Goal: Find specific fact: Find specific fact

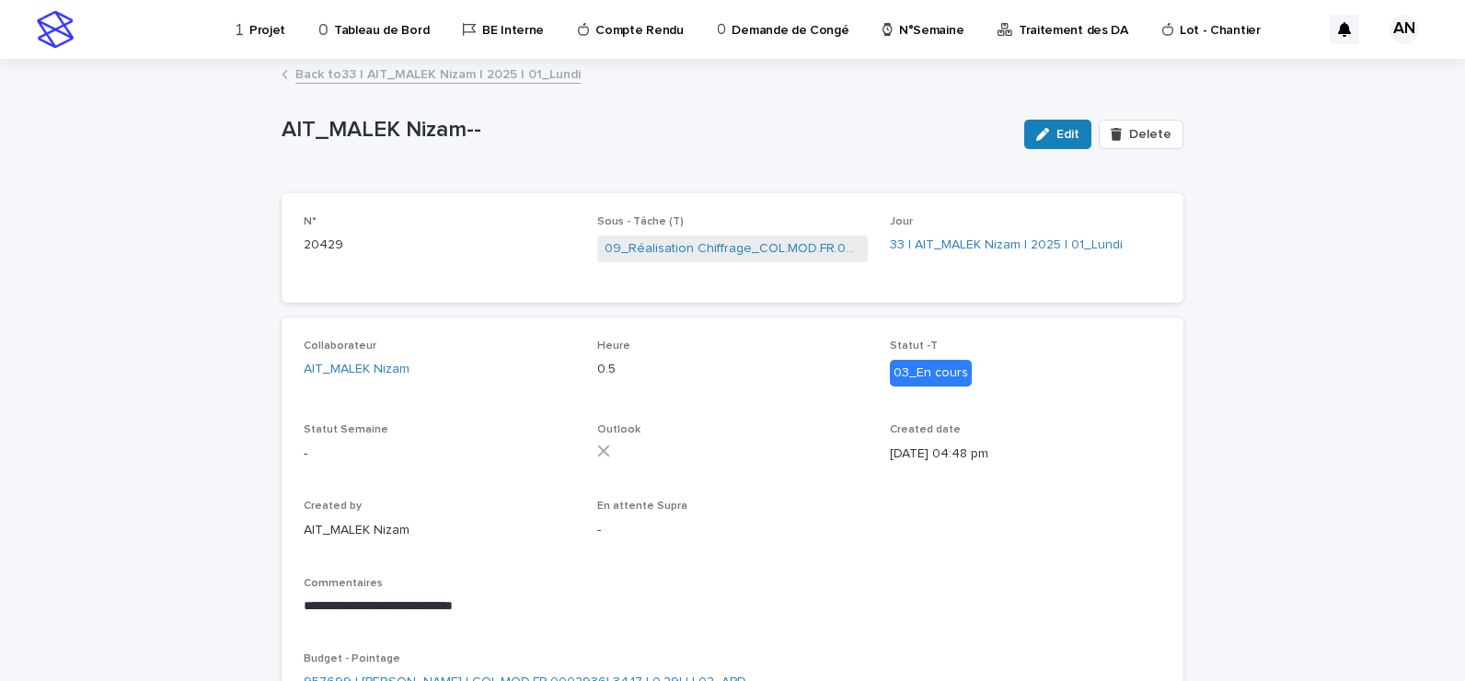
click at [524, 86] on div "Back to 33 | AIT_MALEK Nizam | 2025 | 01_Lundi" at bounding box center [732, 76] width 920 height 26
click at [516, 80] on link "Back to 33 | AIT_MALEK Nizam | 2025 | 01_Lundi" at bounding box center [437, 73] width 285 height 21
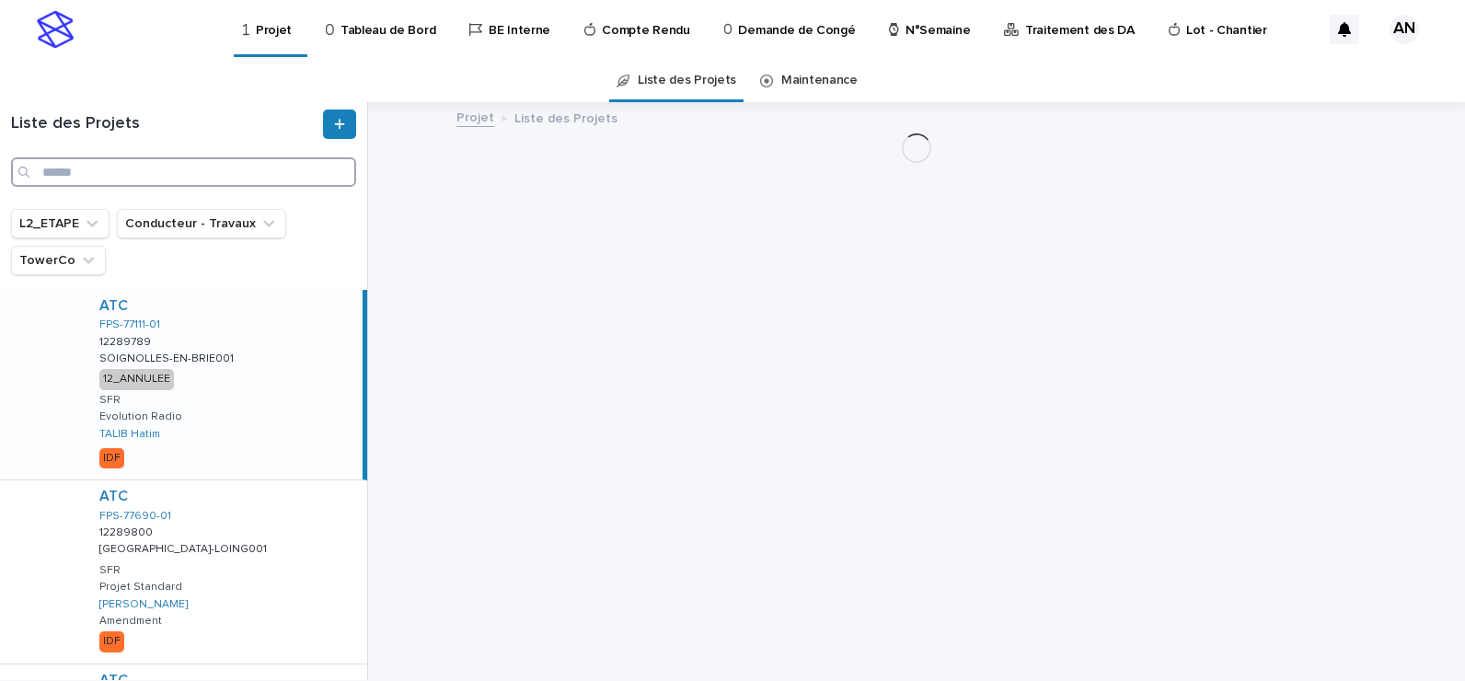
click at [242, 178] on input "Search" at bounding box center [183, 171] width 345 height 29
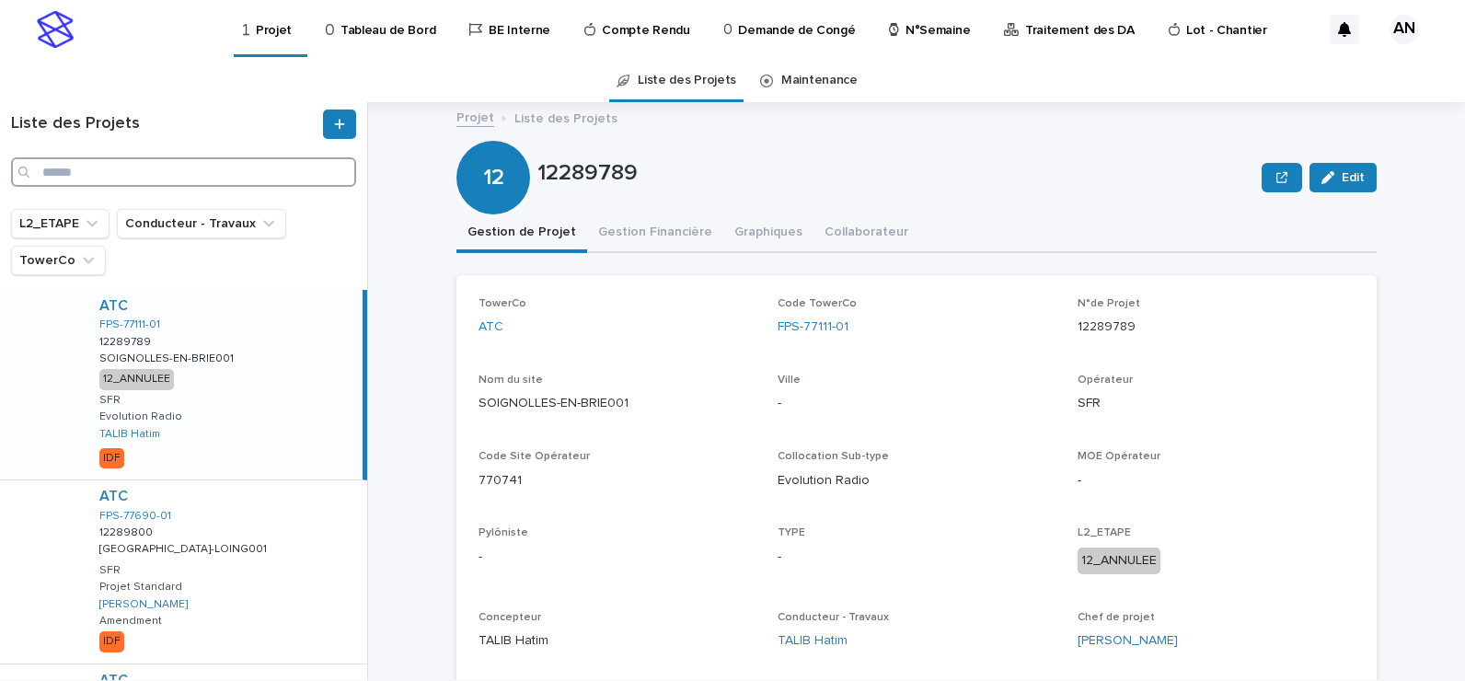
paste input "**********"
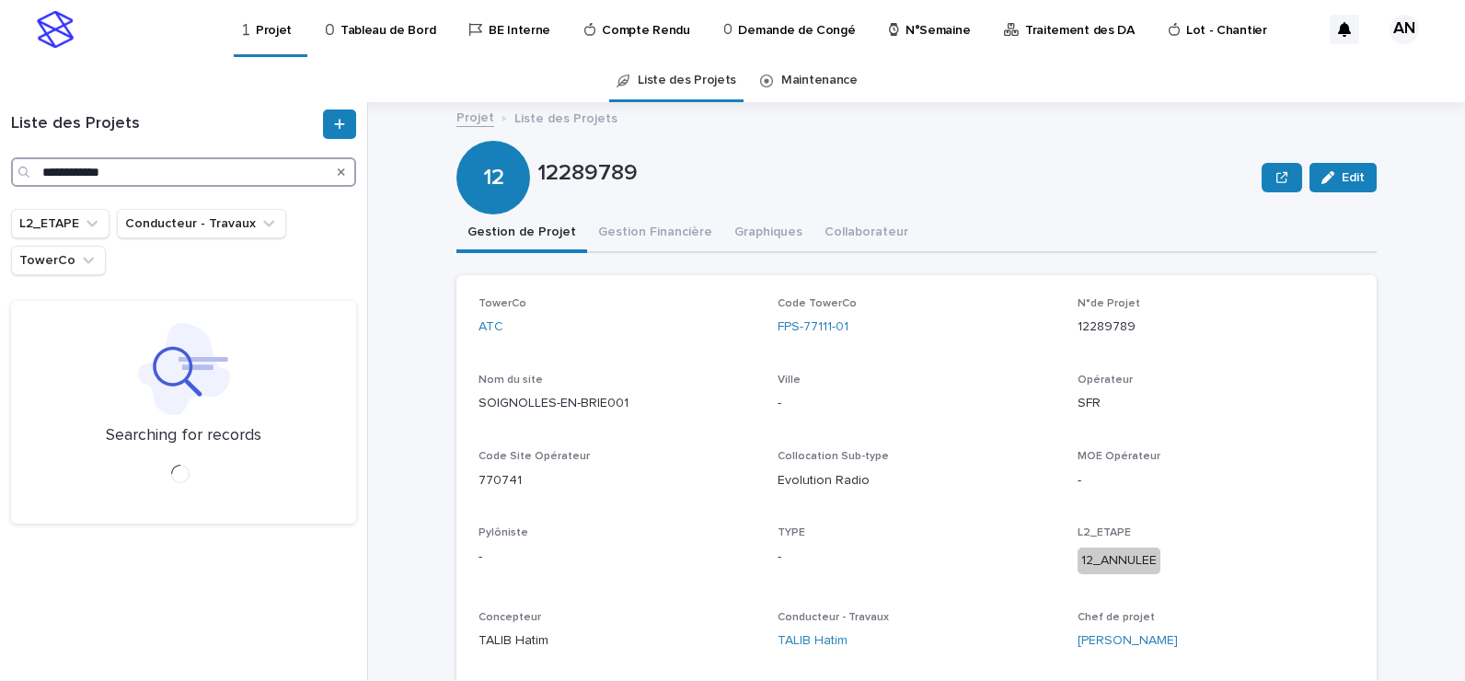
type input "**********"
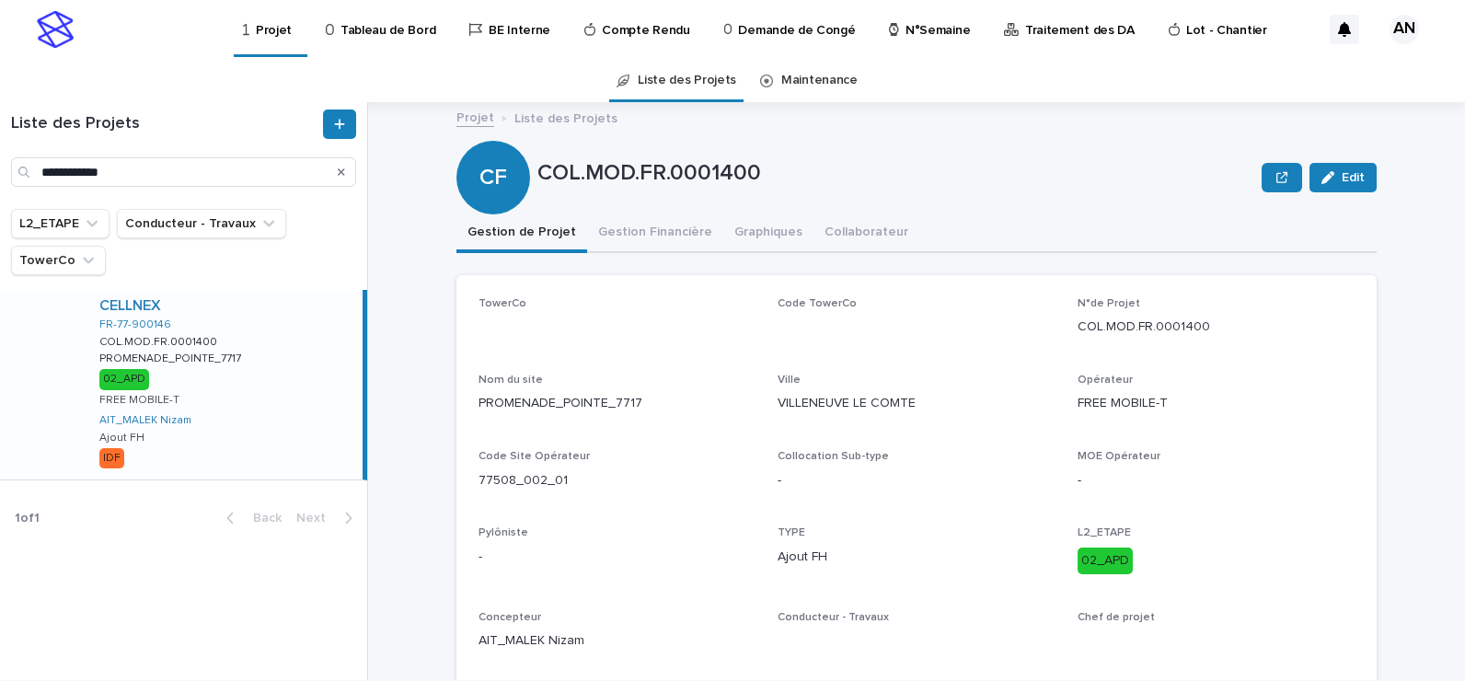
click at [301, 329] on div "CELLNEX FR-77-900146 COL.MOD.FR.0001400 COL.MOD.FR.0001400 PROMENADE_POINTE_771…" at bounding box center [224, 385] width 278 height 190
drag, startPoint x: 881, startPoint y: 321, endPoint x: 761, endPoint y: 334, distance: 120.4
click at [761, 334] on div "TowerCo CELLNEX Code TowerCo FR-77-900146 N°de Projet COL.MOD.FR.0001400 Nom du…" at bounding box center [917, 481] width 876 height 368
copy link "FR-77-900146"
click at [631, 414] on div "Nom du site PROMENADE_POINTE_7717" at bounding box center [617, 401] width 277 height 54
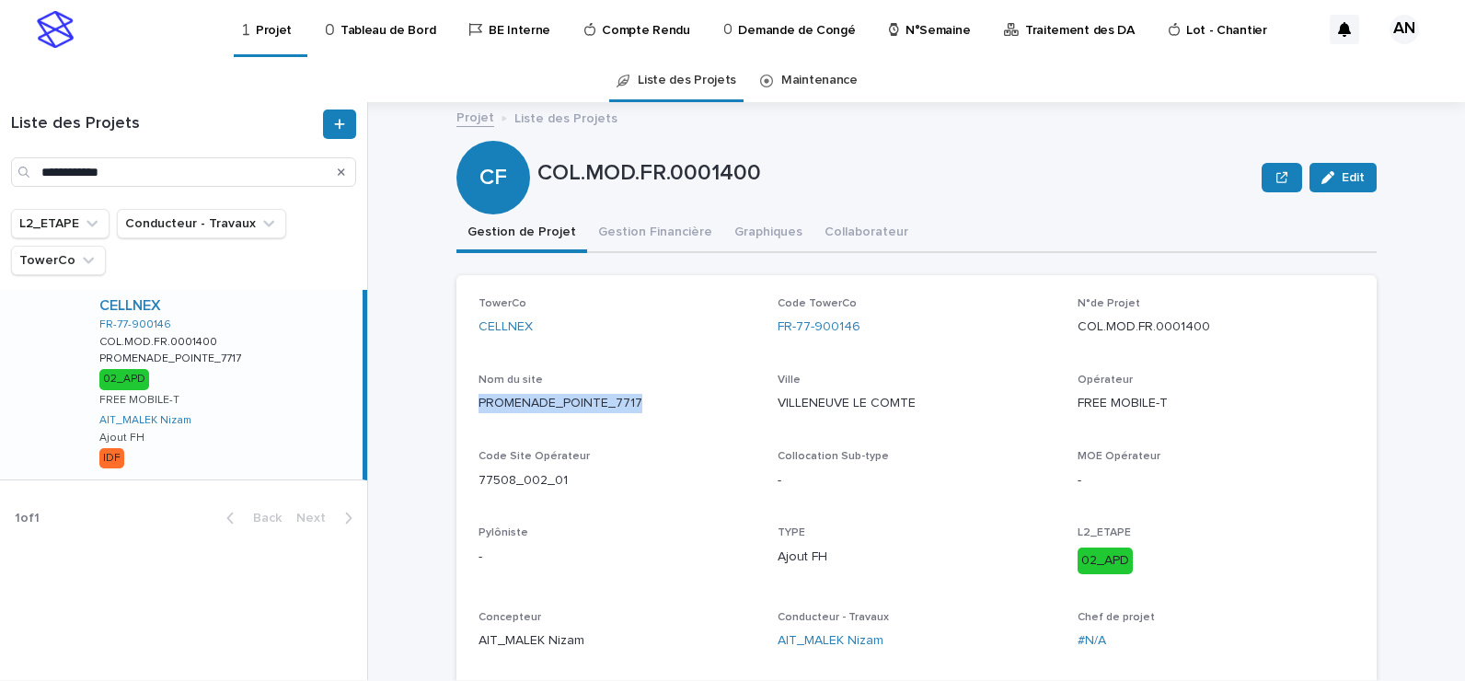
drag, startPoint x: 654, startPoint y: 403, endPoint x: 469, endPoint y: 411, distance: 185.2
click at [469, 411] on div "TowerCo CELLNEX Code TowerCo FR-77-900146 N°de Projet COL.MOD.FR.0001400 Nom du…" at bounding box center [917, 481] width 920 height 412
copy p "PROMENADE_POINTE_7717"
drag, startPoint x: 554, startPoint y: 485, endPoint x: 462, endPoint y: 484, distance: 92.1
click at [462, 484] on div "TowerCo CELLNEX Code TowerCo FR-77-900146 N°de Projet COL.MOD.FR.0001400 Nom du…" at bounding box center [917, 481] width 920 height 412
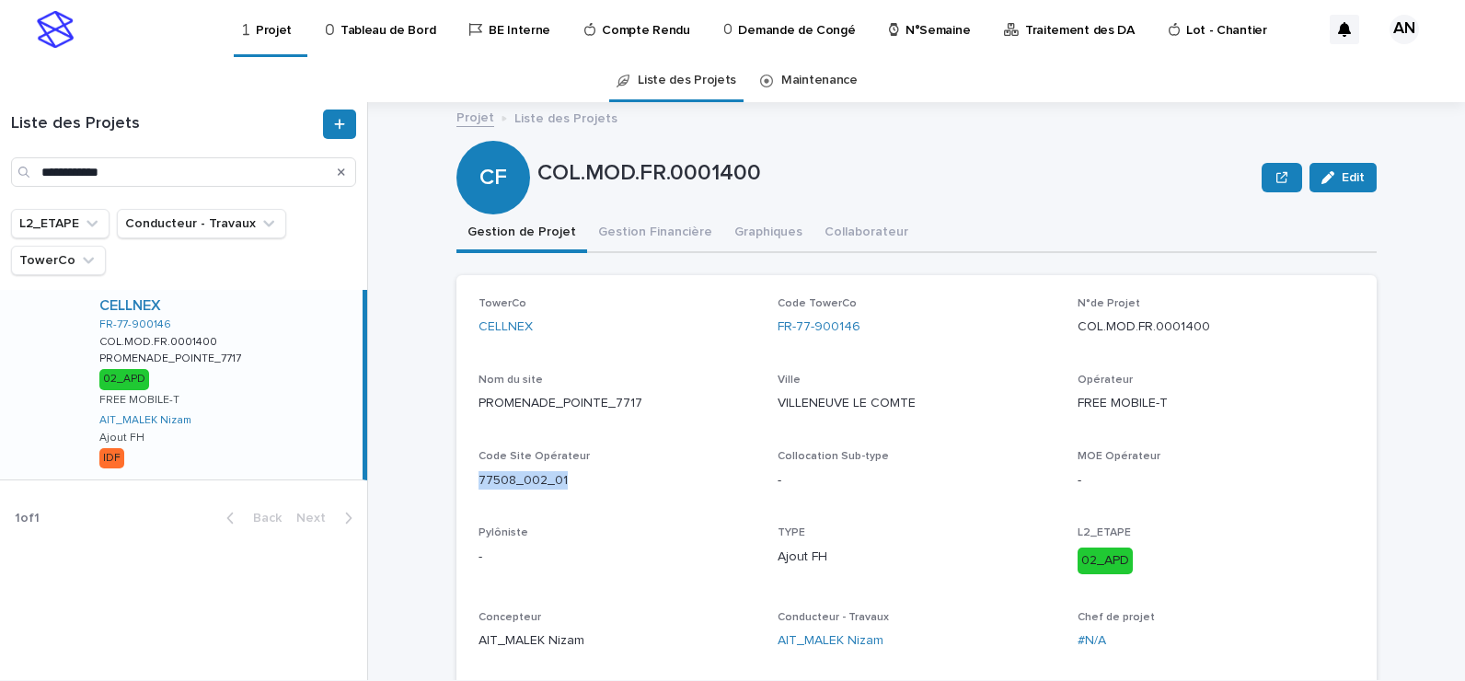
copy p "77508_002_01"
click at [342, 174] on icon "Search" at bounding box center [341, 172] width 7 height 11
click at [223, 175] on input "Search" at bounding box center [183, 171] width 345 height 29
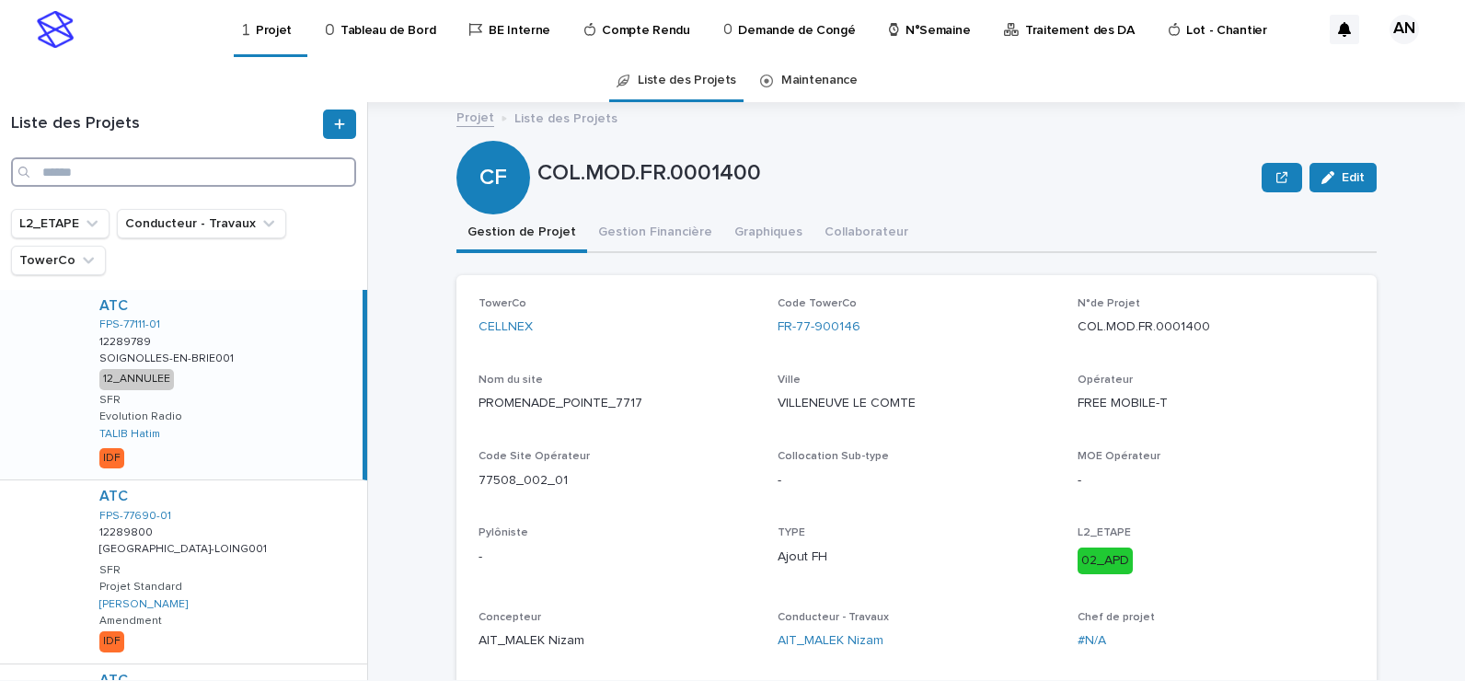
paste input "**********"
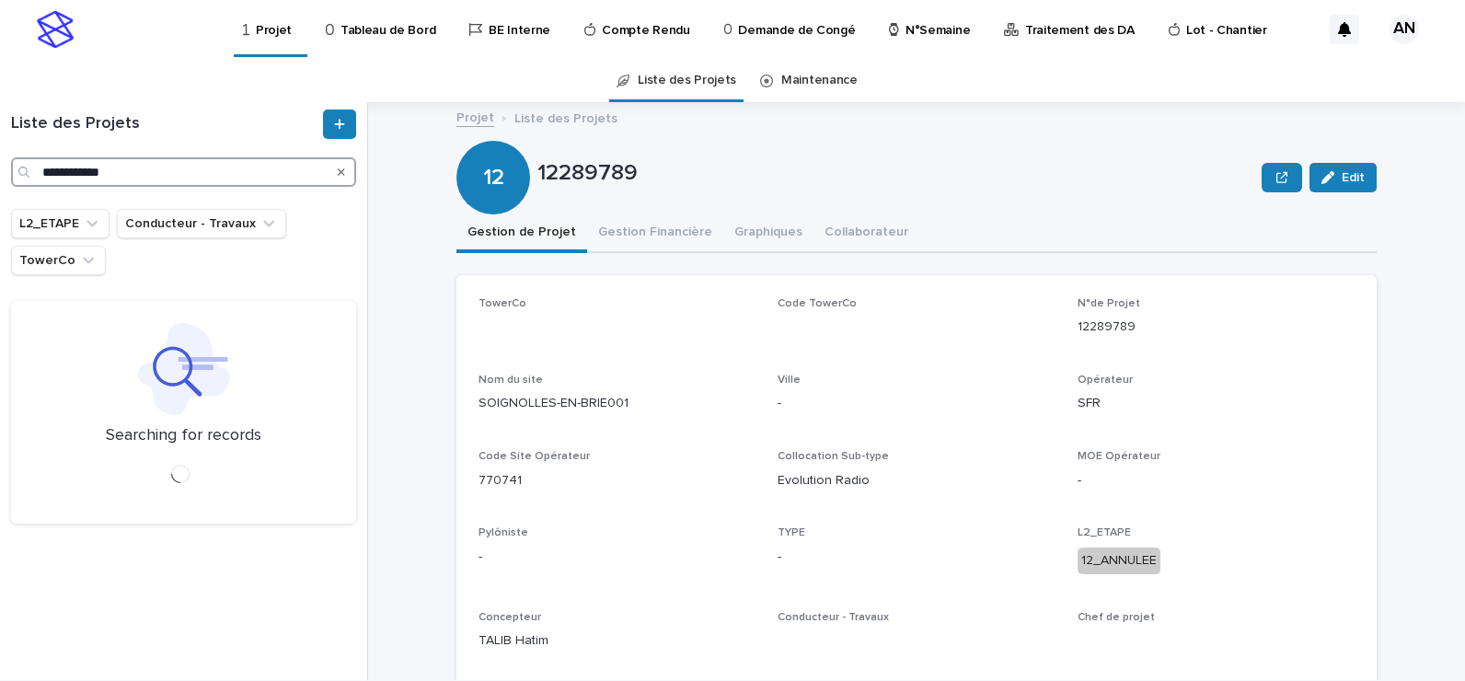
type input "**********"
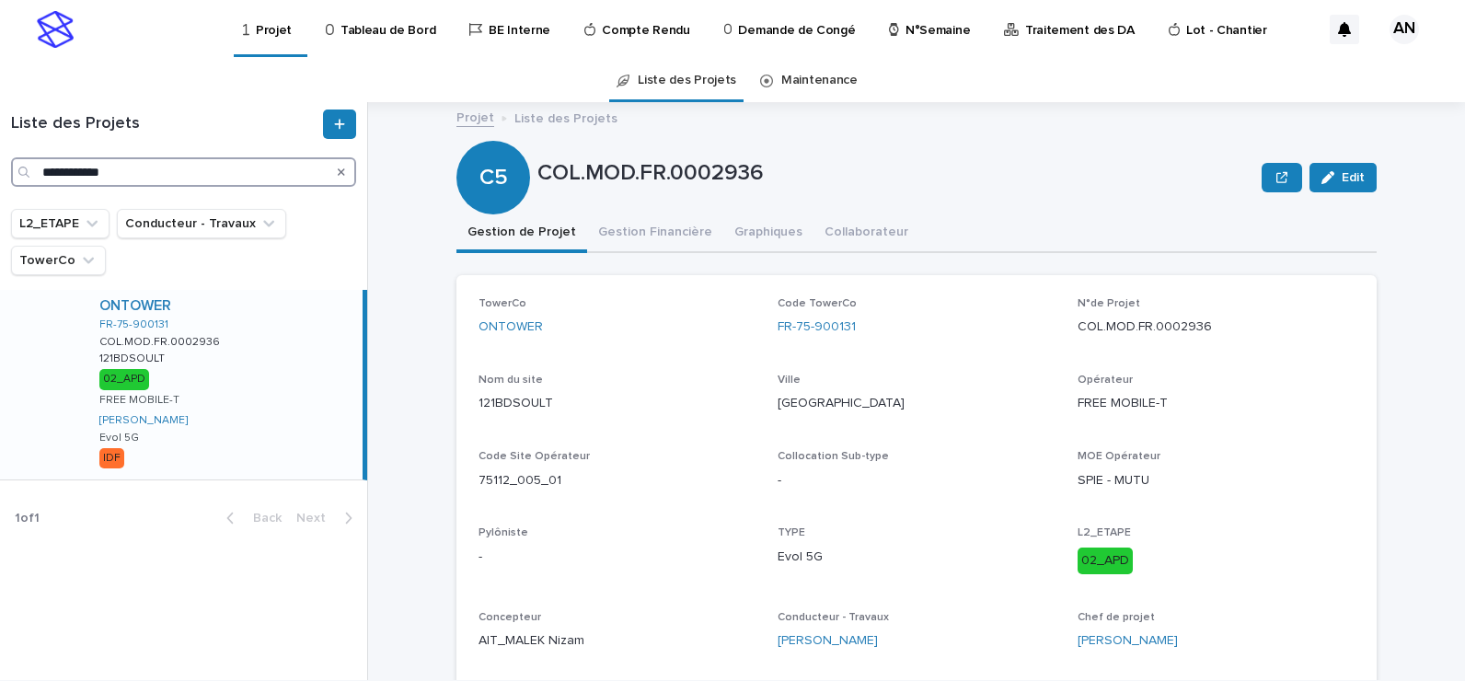
scroll to position [92, 0]
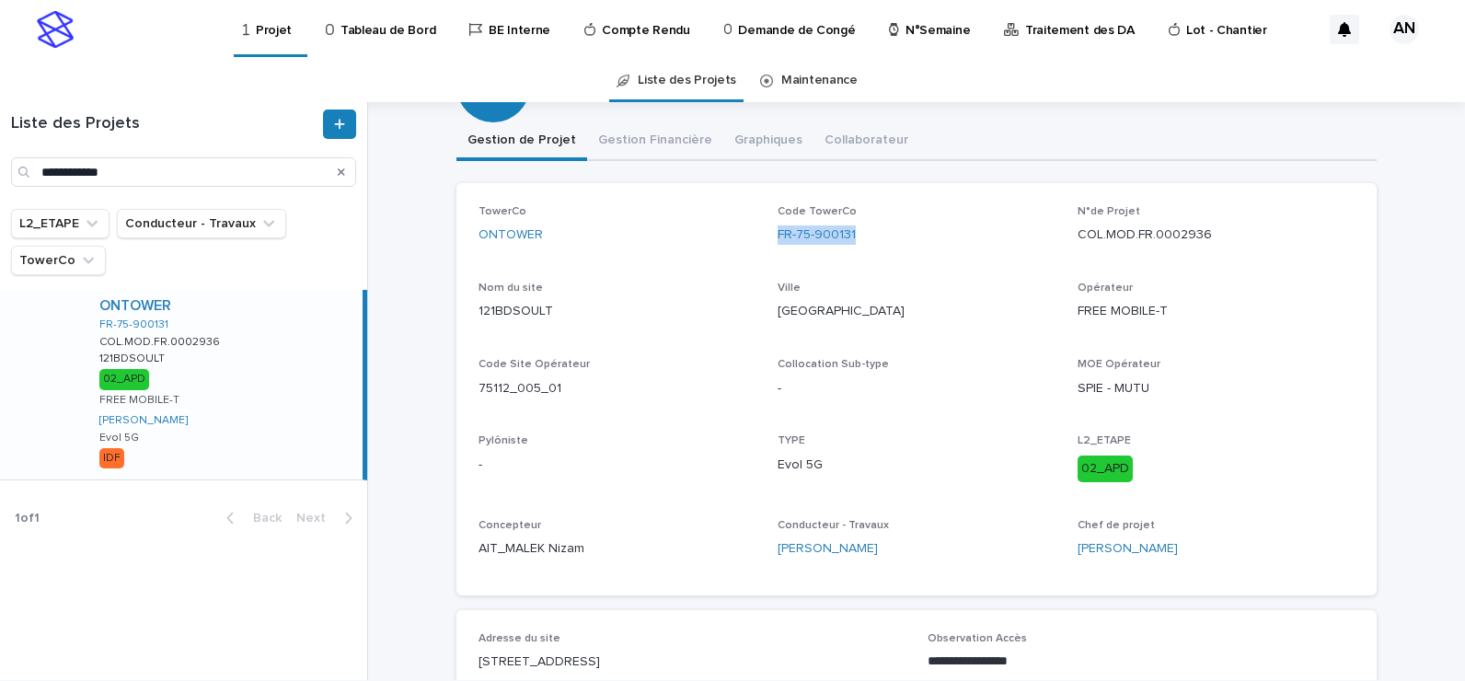
drag, startPoint x: 857, startPoint y: 249, endPoint x: 773, endPoint y: 249, distance: 83.8
click at [778, 249] on div "Code TowerCo FR-75-900131" at bounding box center [916, 232] width 277 height 54
copy link "FR-75-900131"
click at [879, 277] on div "TowerCo ONTOWER Code TowerCo FR-75-900131 N°de Projet COL.MOD.FR.0002936 Nom du…" at bounding box center [917, 389] width 876 height 368
drag, startPoint x: 816, startPoint y: 242, endPoint x: 756, endPoint y: 237, distance: 61.0
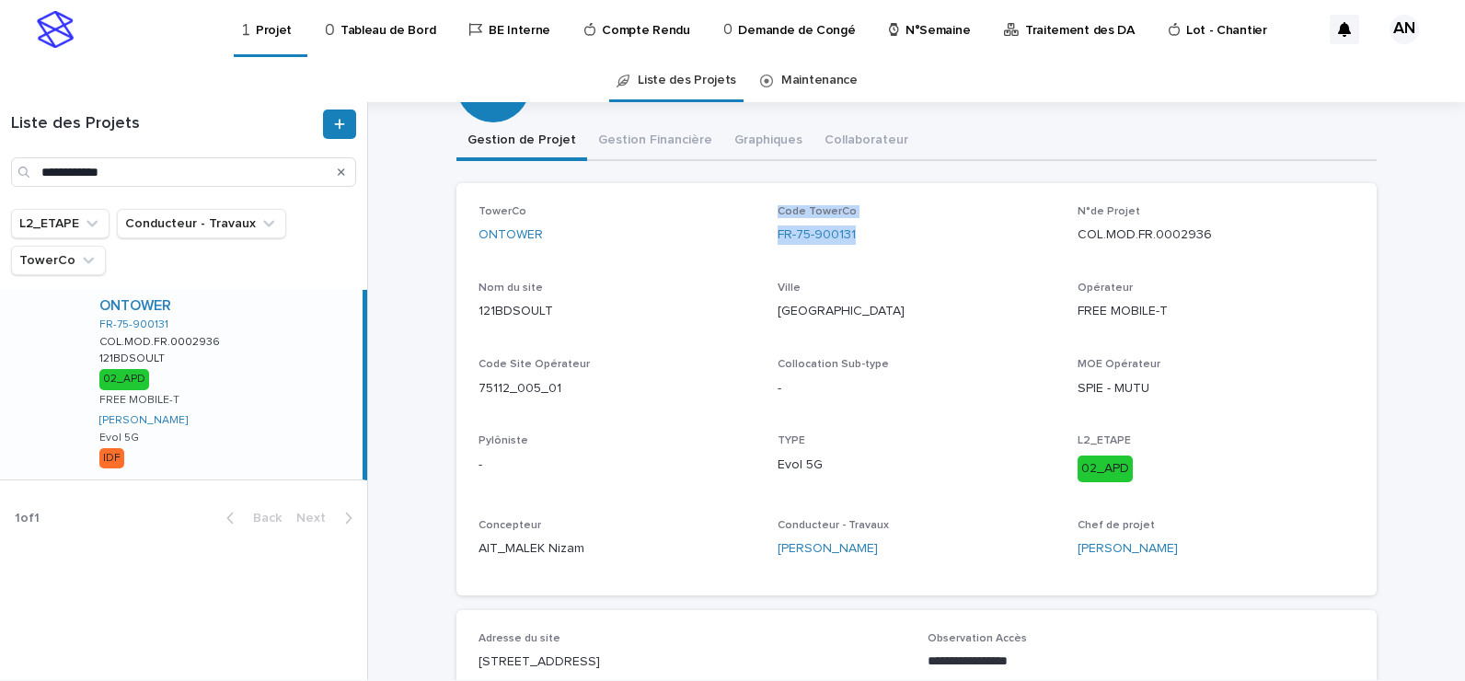
click at [756, 237] on div "TowerCo ONTOWER Code TowerCo FR-75-900131 N°de Projet COL.MOD.FR.0002936 Nom du…" at bounding box center [917, 389] width 876 height 368
drag, startPoint x: 756, startPoint y: 237, endPoint x: 897, endPoint y: 284, distance: 149.3
click at [897, 284] on p "Ville" at bounding box center [916, 288] width 277 height 13
drag, startPoint x: 854, startPoint y: 240, endPoint x: 768, endPoint y: 246, distance: 86.7
click at [768, 246] on div "TowerCo ONTOWER Code TowerCo FR-75-900131 N°de Projet COL.MOD.FR.0002936 Nom du…" at bounding box center [917, 389] width 876 height 368
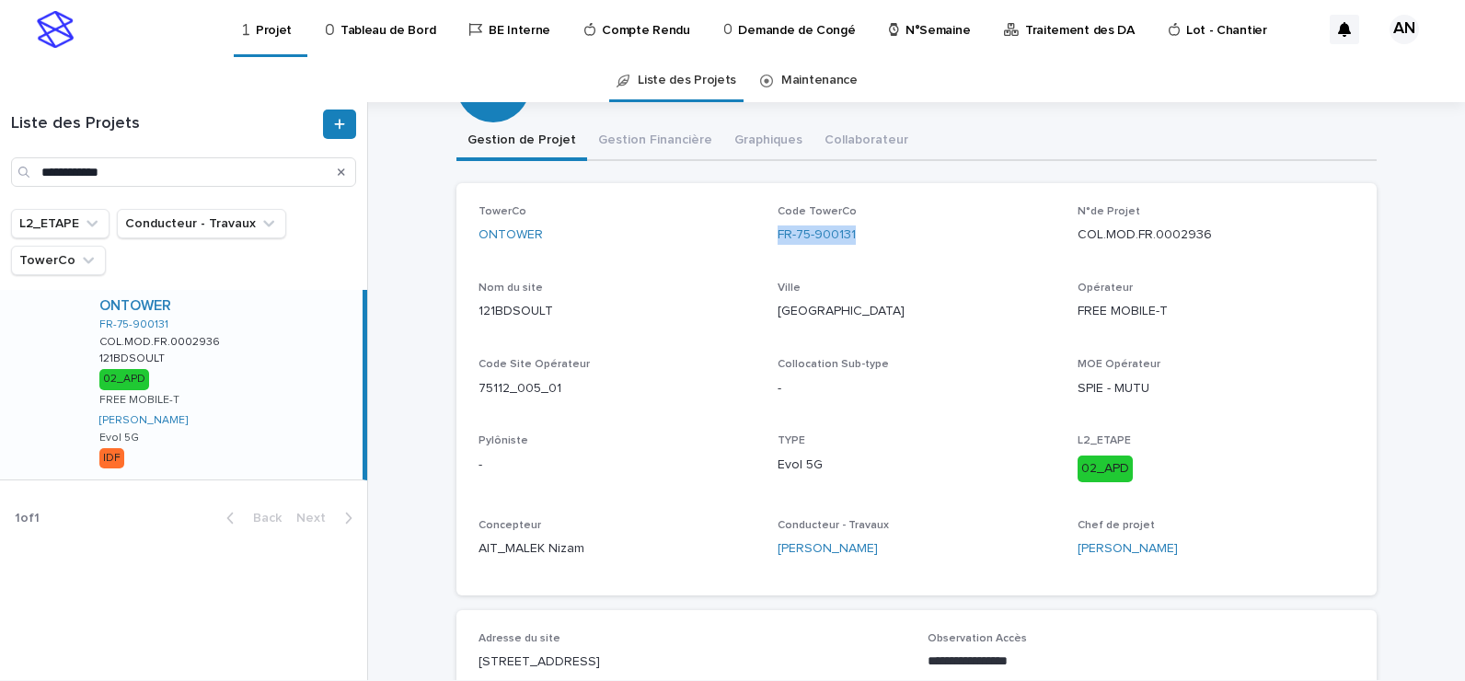
copy link "FR-75-900131"
